Goal: Navigation & Orientation: Go to known website

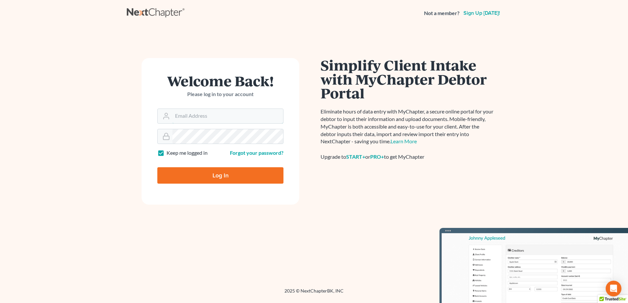
type input "[EMAIL_ADDRESS][DOMAIN_NAME]"
click at [222, 179] on input "Log In" at bounding box center [220, 176] width 126 height 16
type input "Thinking..."
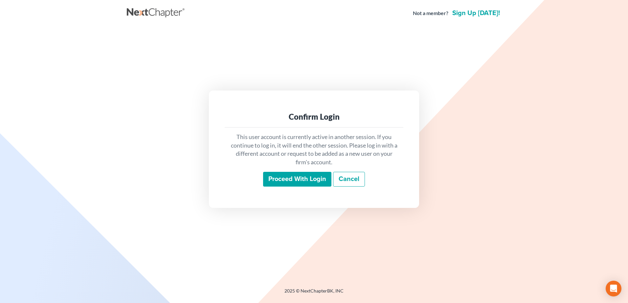
click at [291, 175] on input "Proceed with login" at bounding box center [297, 179] width 68 height 15
